Goal: Navigation & Orientation: Find specific page/section

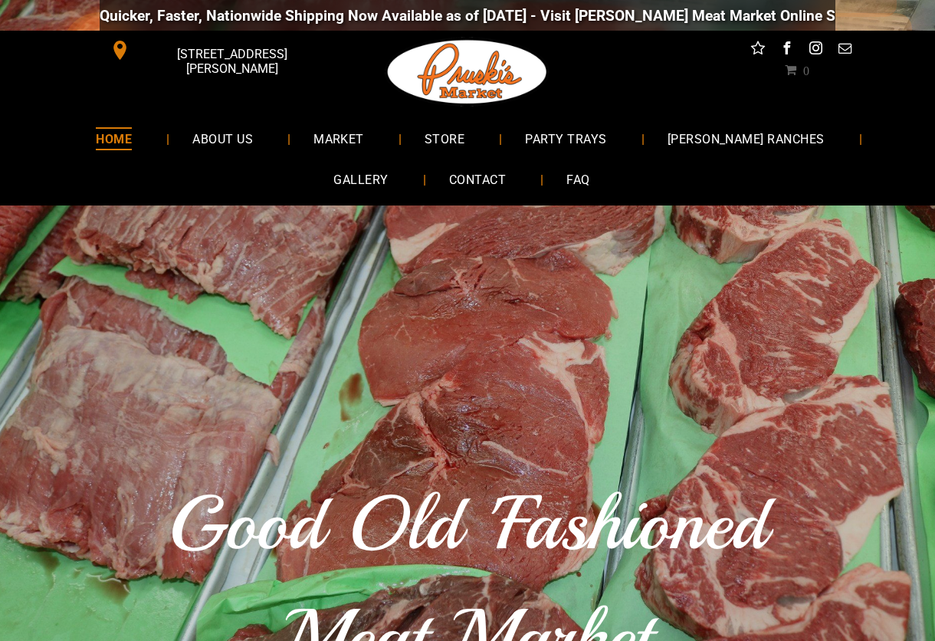
click at [427, 134] on span "STORE" at bounding box center [445, 138] width 40 height 22
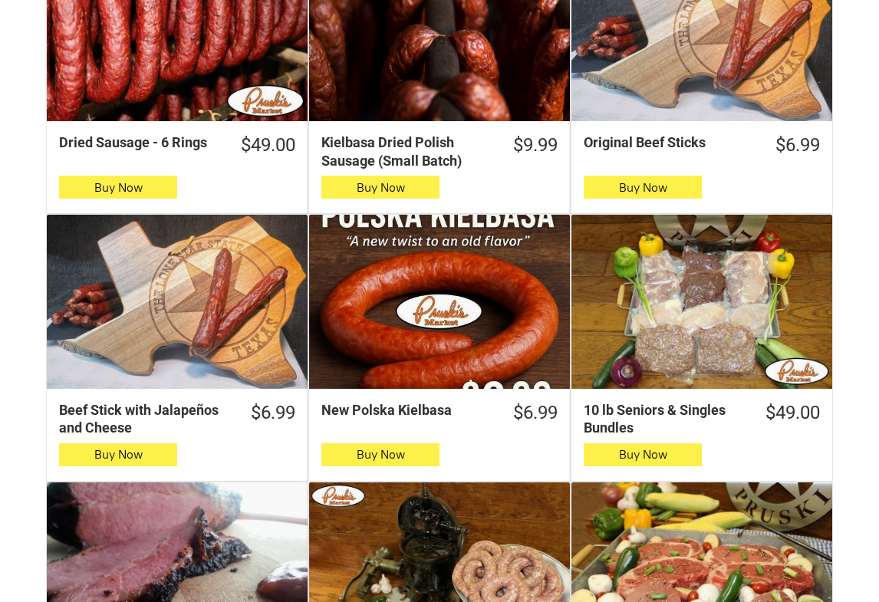
scroll to position [635, 0]
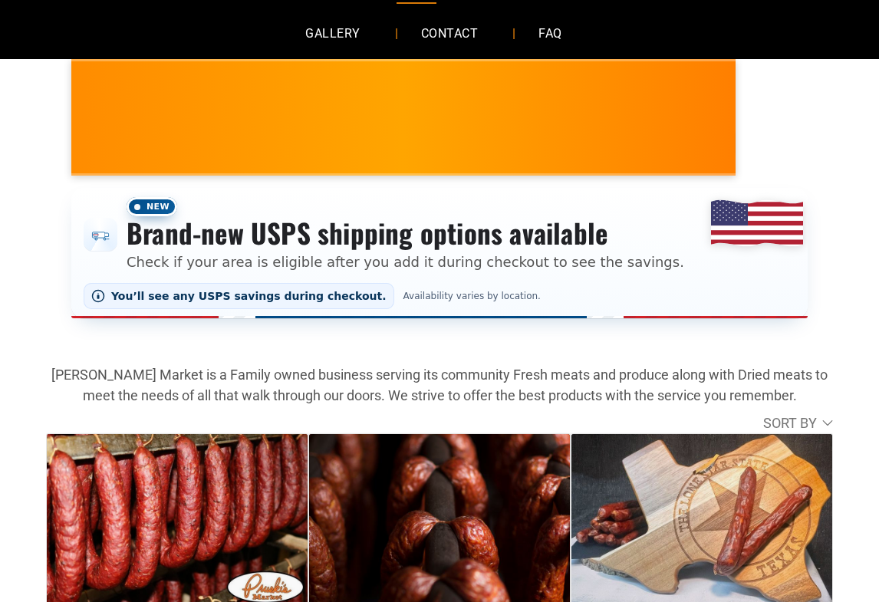
scroll to position [0, 0]
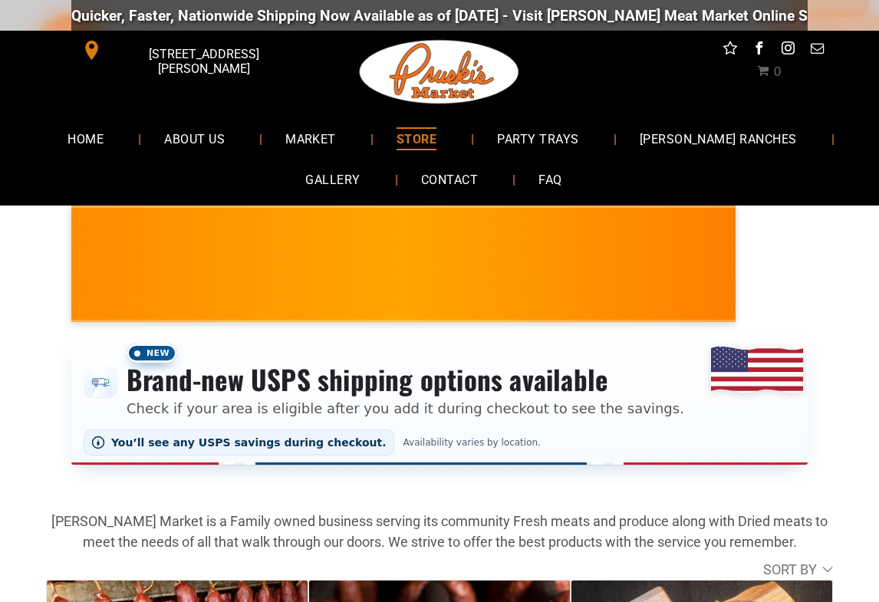
click at [225, 133] on span "ABOUT US" at bounding box center [194, 138] width 61 height 22
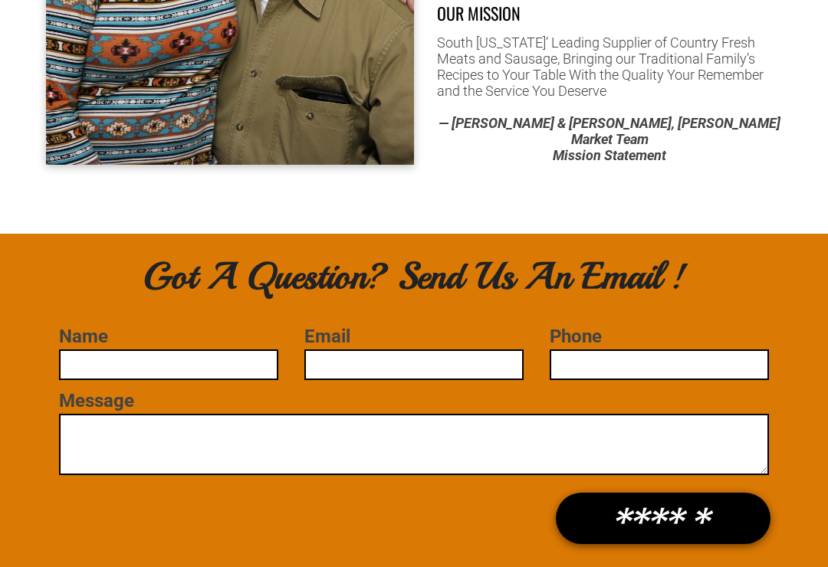
scroll to position [1221, 0]
